Goal: Navigation & Orientation: Find specific page/section

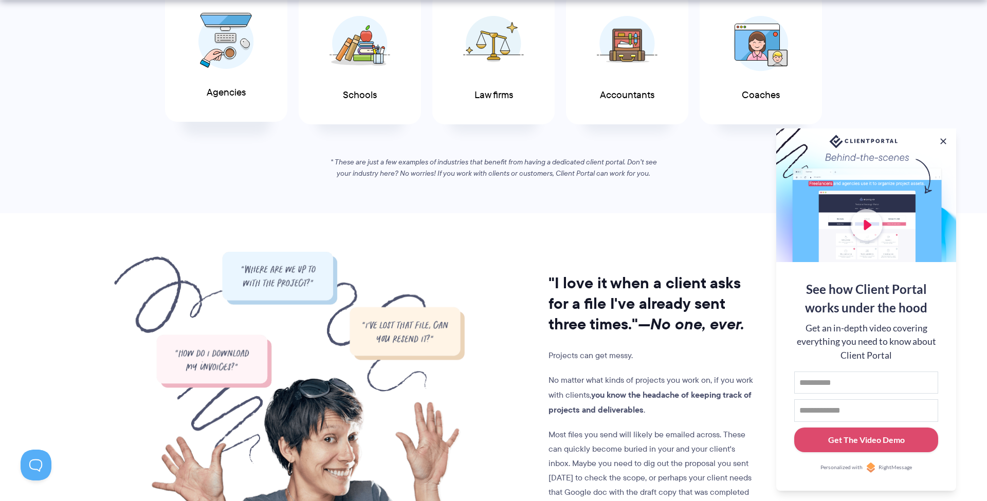
scroll to position [644, 0]
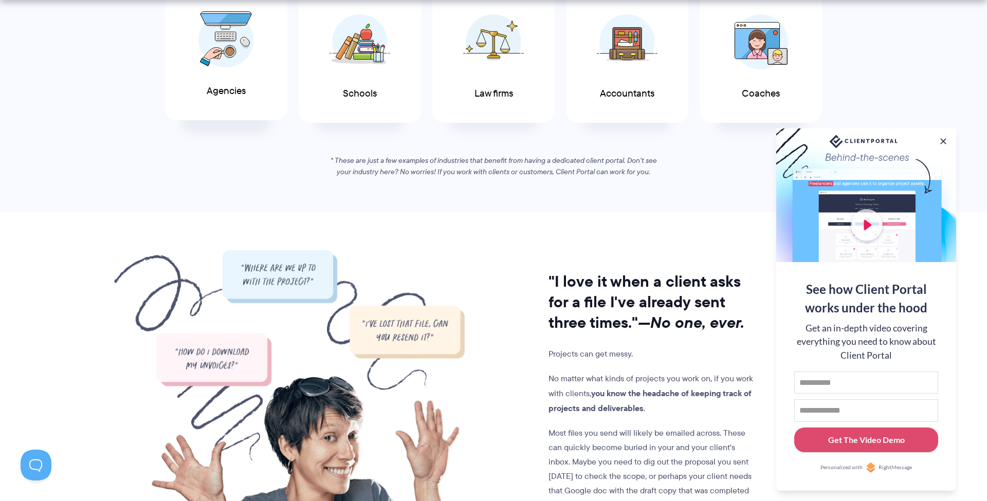
click at [258, 70] on div "Agencies" at bounding box center [226, 54] width 122 height 134
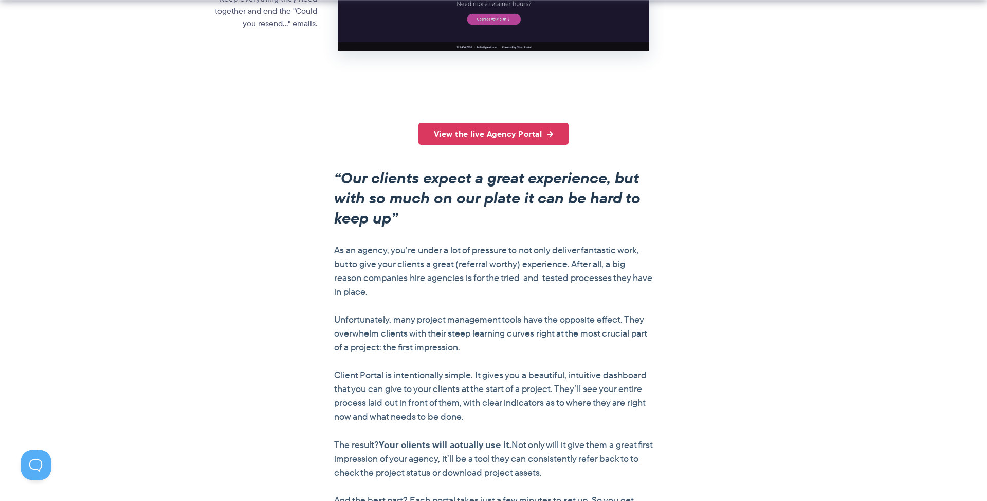
scroll to position [710, 0]
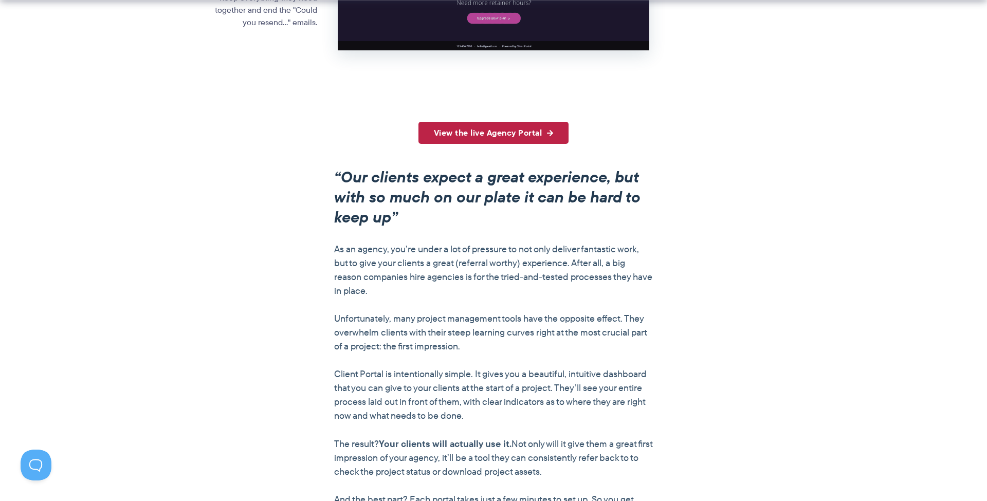
click at [526, 122] on link "View the live Agency Portal" at bounding box center [494, 133] width 151 height 22
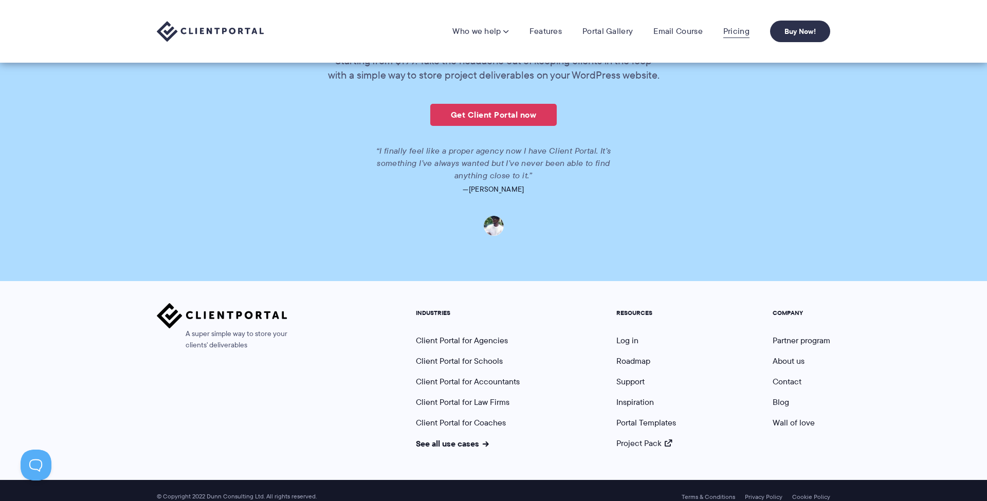
scroll to position [2327, 1]
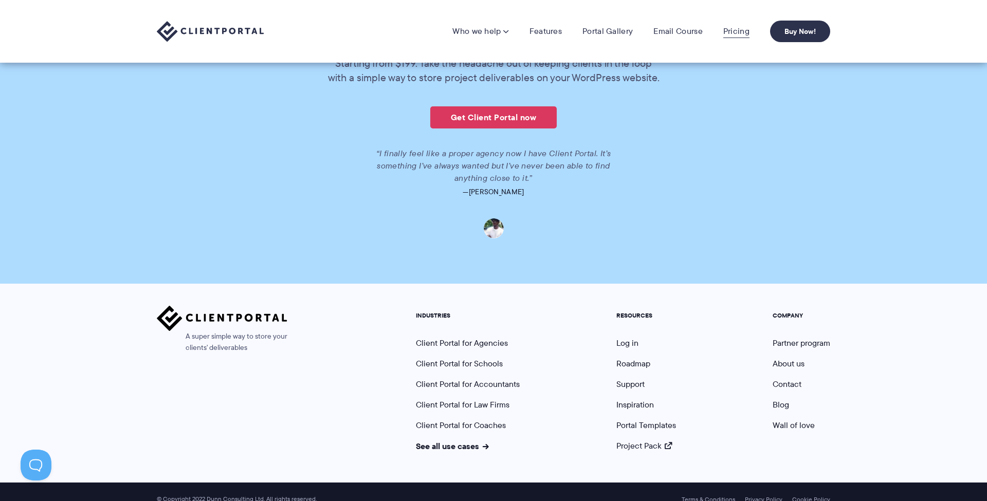
click at [731, 26] on link "Pricing" at bounding box center [736, 31] width 26 height 10
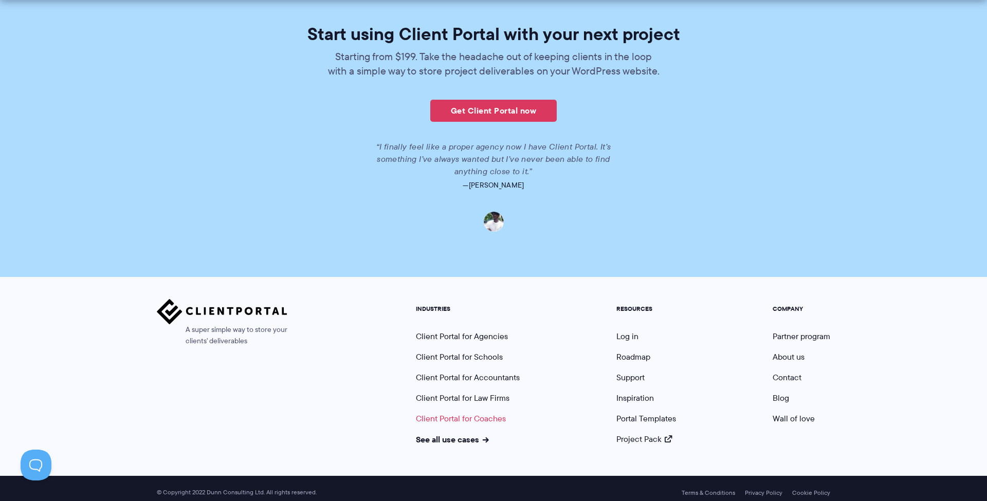
click at [494, 413] on link "Client Portal for Coaches" at bounding box center [461, 419] width 90 height 12
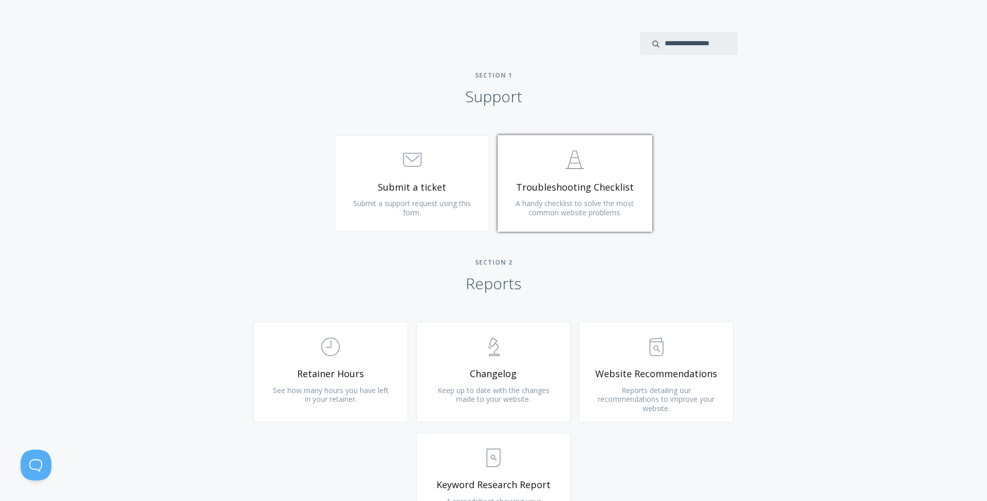
scroll to position [428, 0]
click at [590, 154] on span ".st0{fill:none;stroke:#000000;stroke-width:2;stroke-miterlimit:10;} Untitled-24" at bounding box center [575, 159] width 123 height 31
click at [450, 181] on span "Submit a ticket" at bounding box center [412, 187] width 123 height 12
click at [704, 358] on span ".st0{fill:none;stroke:#000000;stroke-width:2;stroke-miterlimit:10;} Untitled-13" at bounding box center [656, 346] width 123 height 31
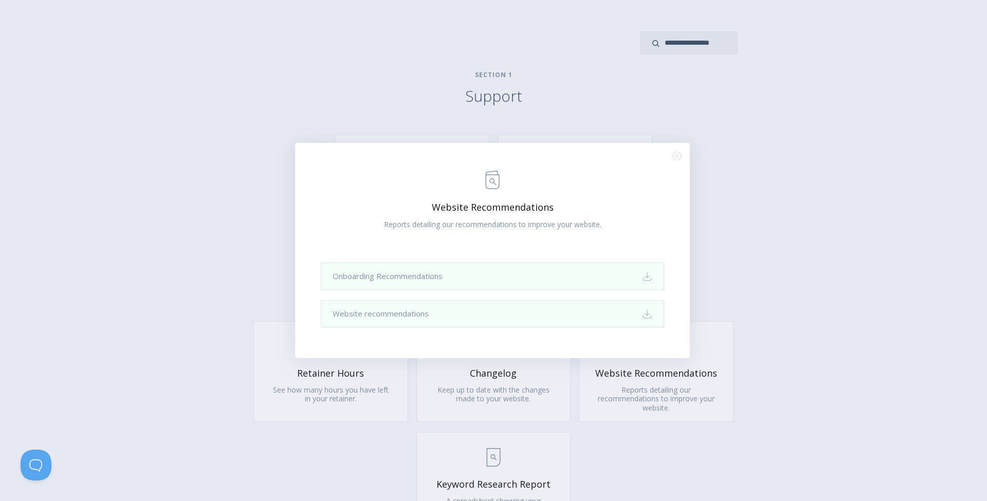
click at [733, 258] on div ".st0{fill:none;stroke:#000000;stroke-width:2;stroke-miterlimit:10;} Untitled-13…" at bounding box center [493, 250] width 987 height 501
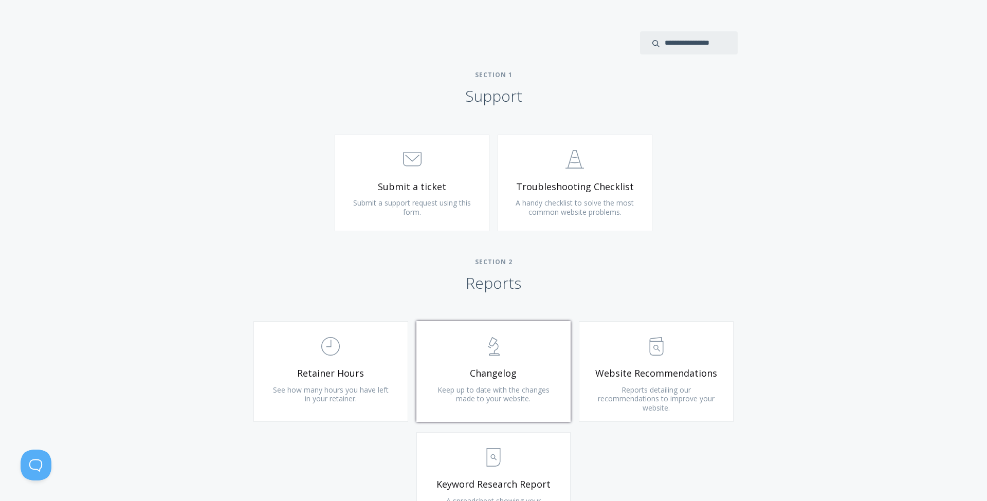
click at [526, 361] on link ".st0{fill:none;stroke:#000000;stroke-width:2;stroke-miterlimit:10;} Untitled-25…" at bounding box center [493, 371] width 155 height 101
click at [411, 346] on div ".st0{fill:none;stroke:#000000;stroke-width:2;stroke-miterlimit:10;} Untitled-18…" at bounding box center [330, 376] width 163 height 111
click at [392, 347] on link ".st0{fill:none;stroke:#000000;stroke-width:2;stroke-miterlimit:10;} Untitled-18…" at bounding box center [330, 371] width 155 height 101
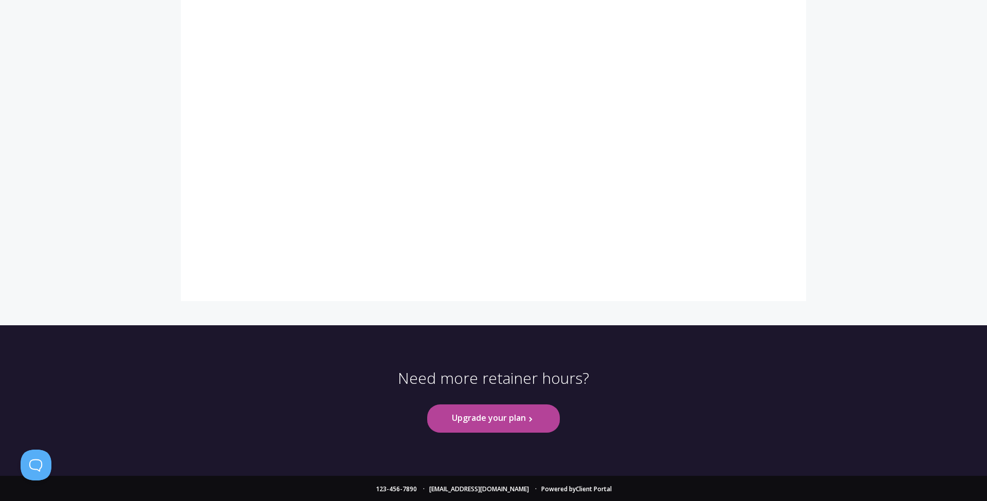
scroll to position [303, 0]
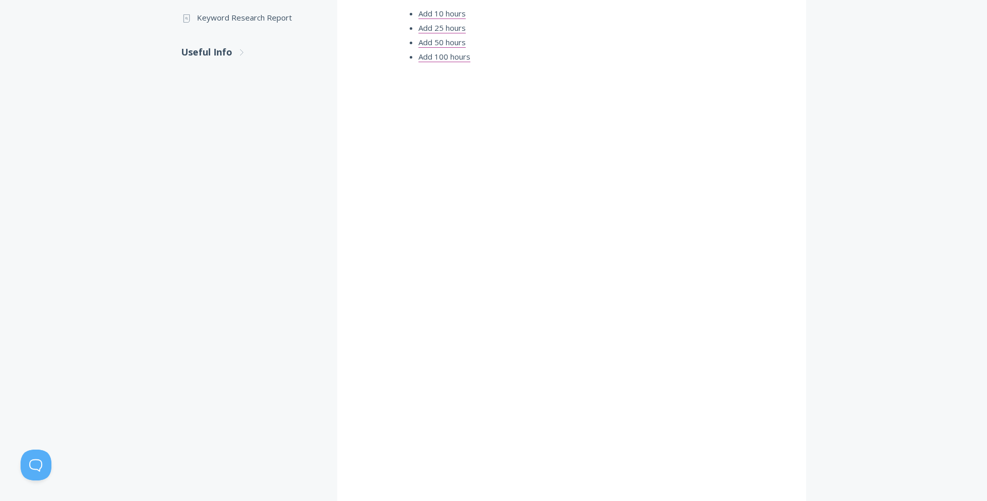
scroll to position [360, 0]
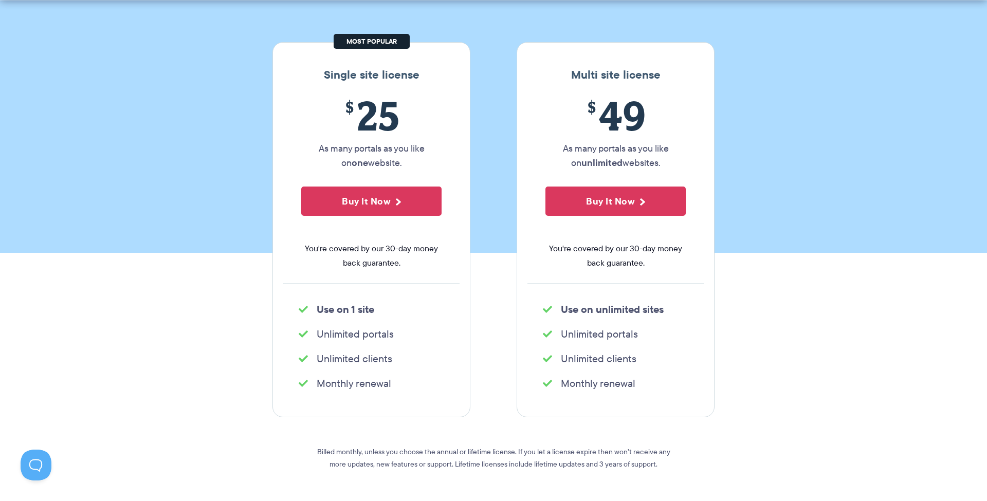
scroll to position [143, 0]
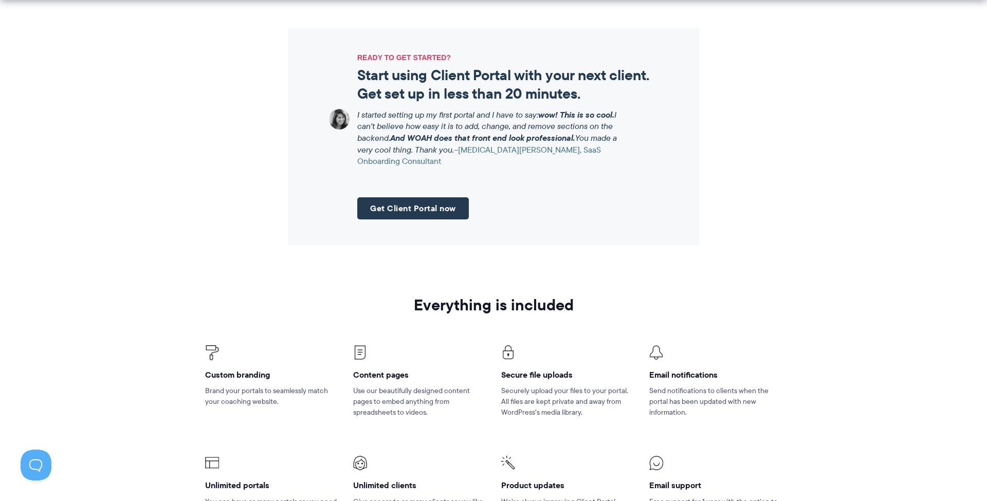
scroll to position [1262, 0]
